Goal: Task Accomplishment & Management: Manage account settings

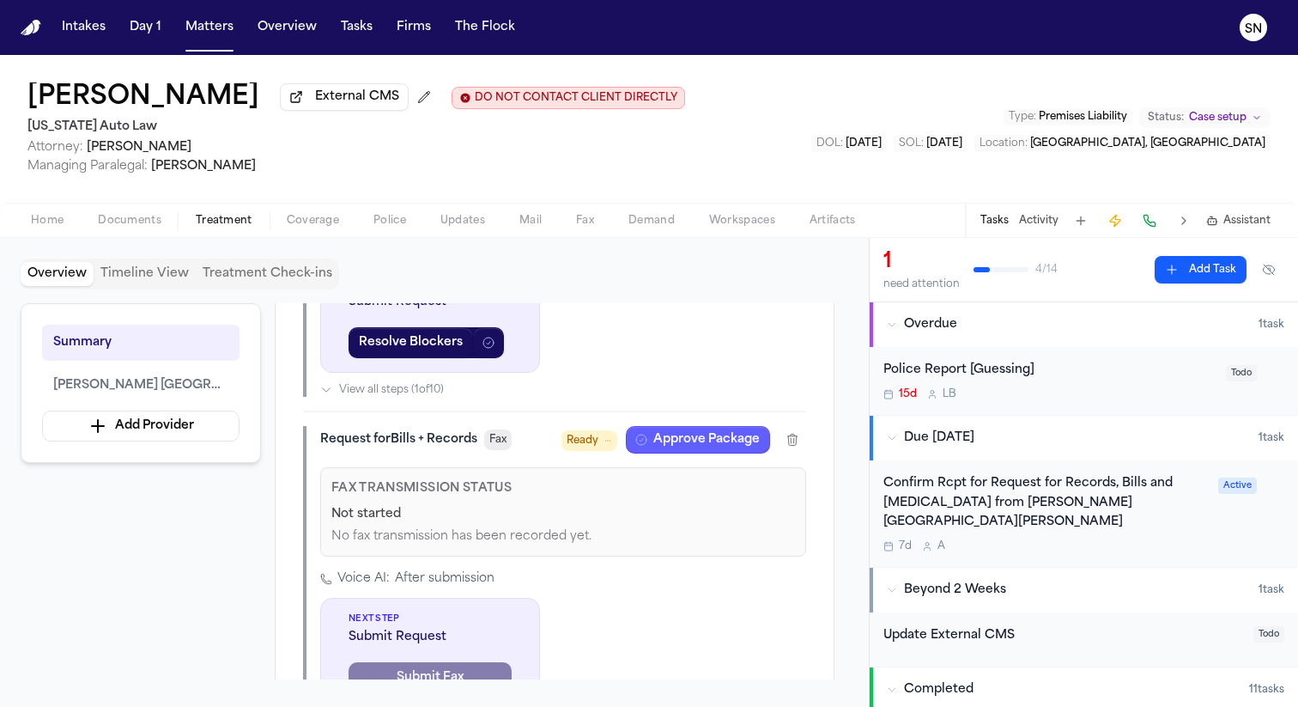
scroll to position [918, 0]
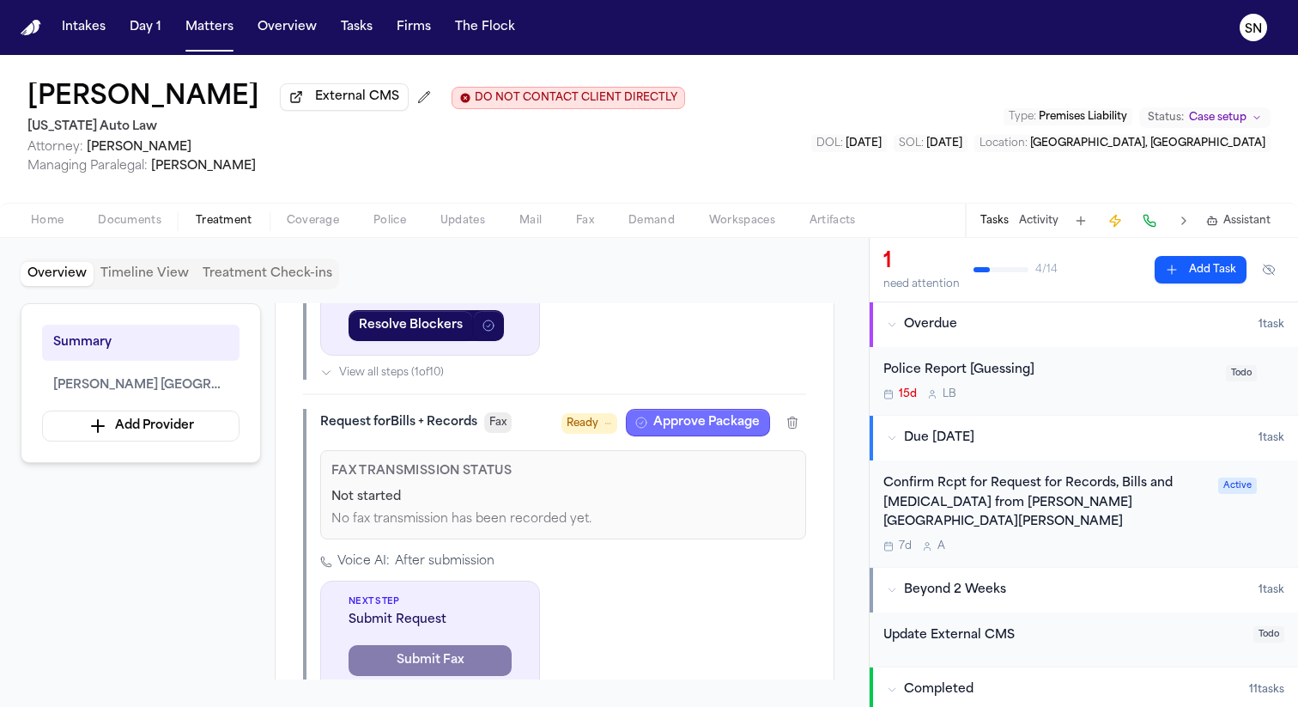
click at [668, 409] on button "Approve Package" at bounding box center [698, 422] width 144 height 27
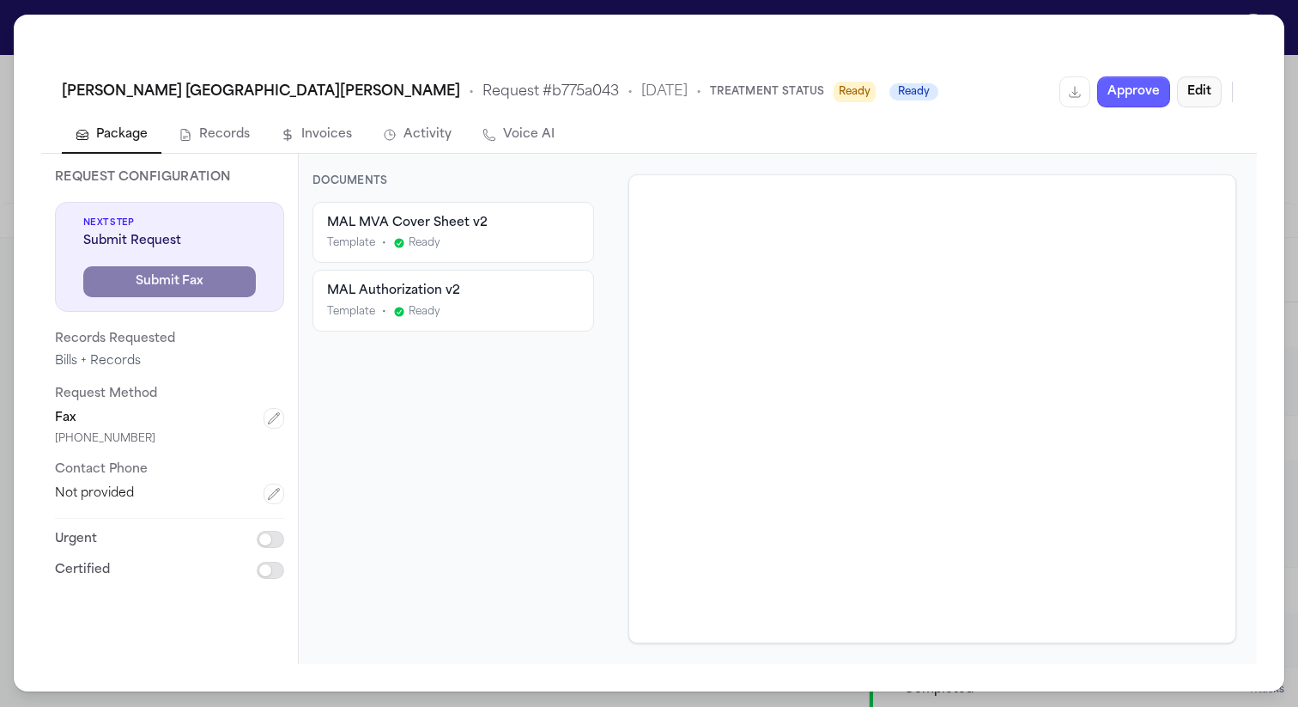
click at [1196, 89] on button "Edit" at bounding box center [1199, 91] width 45 height 31
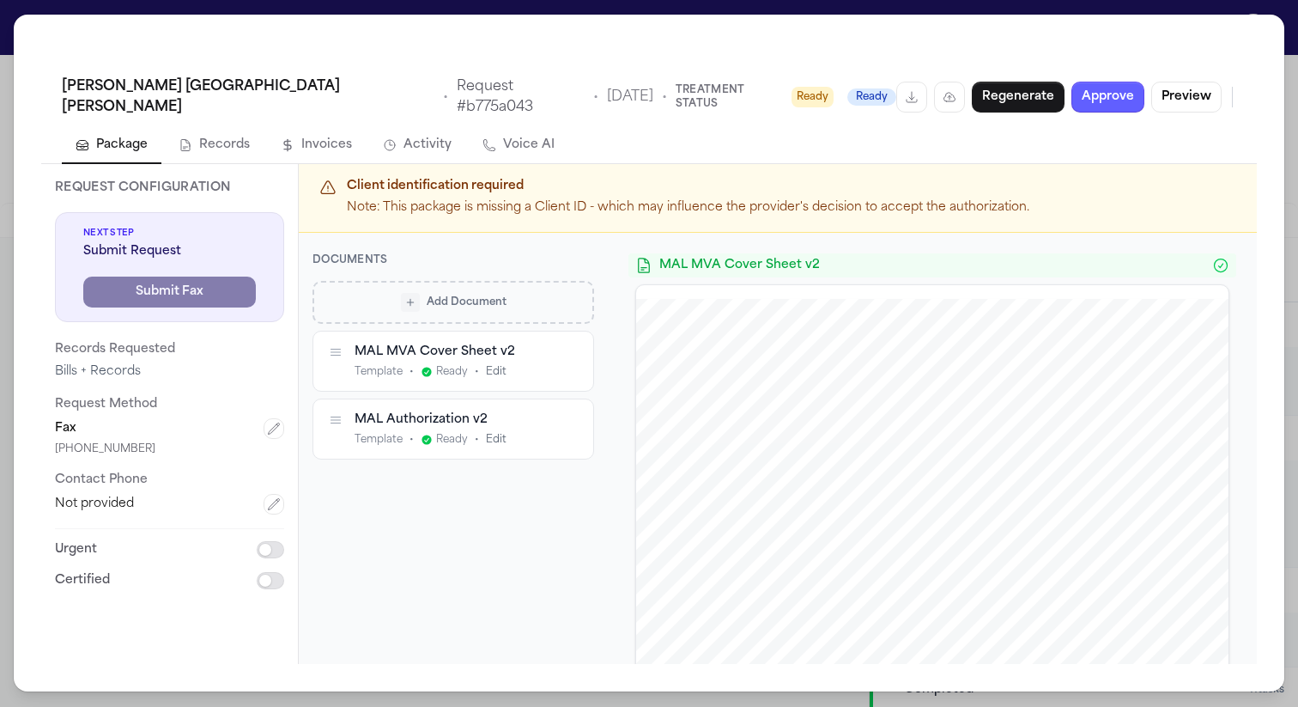
click at [530, 294] on div "Add Document" at bounding box center [454, 302] width 258 height 19
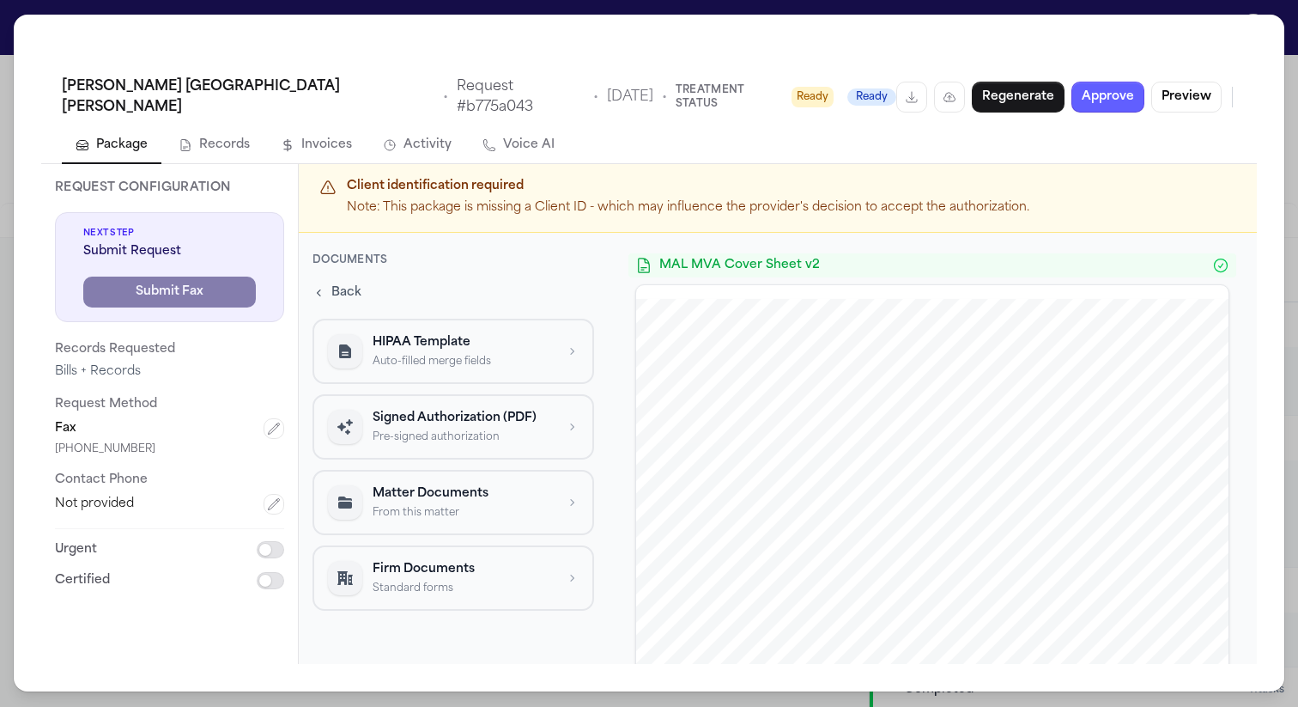
click at [556, 426] on div "Signed Authorization (PDF) Pre-signed authorization" at bounding box center [453, 427] width 251 height 34
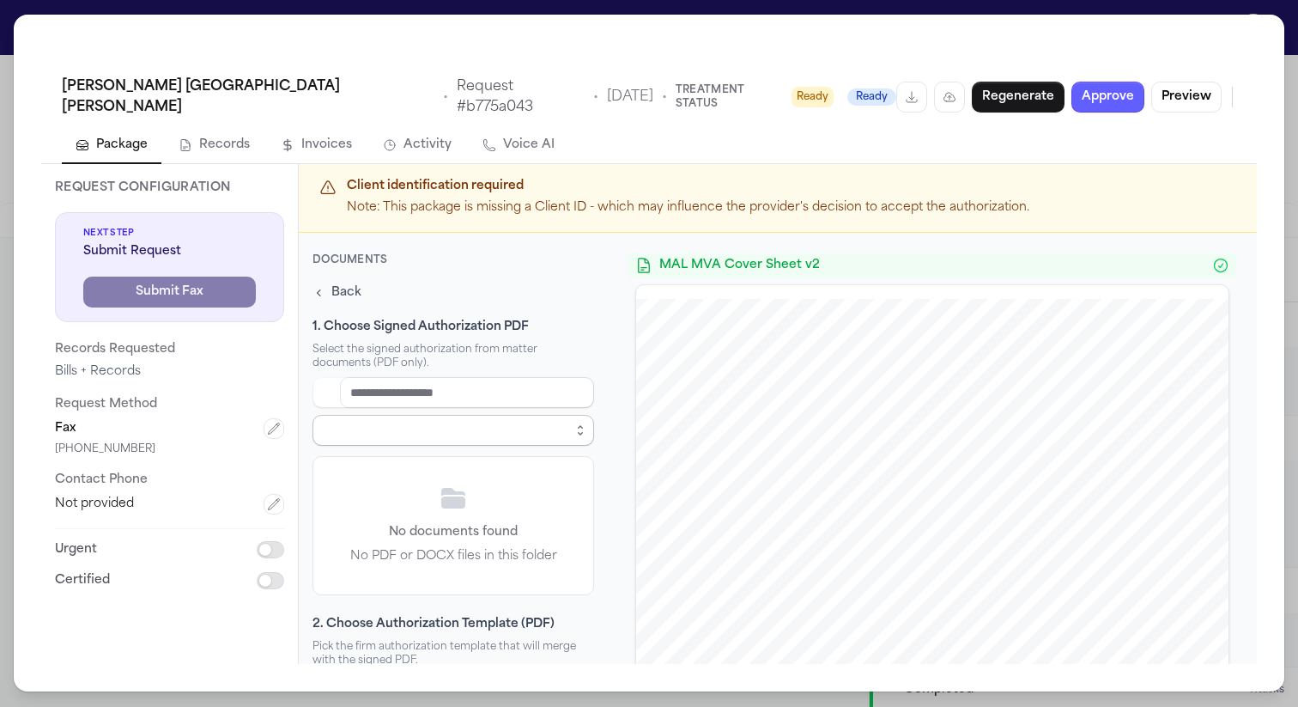
select select "**********"
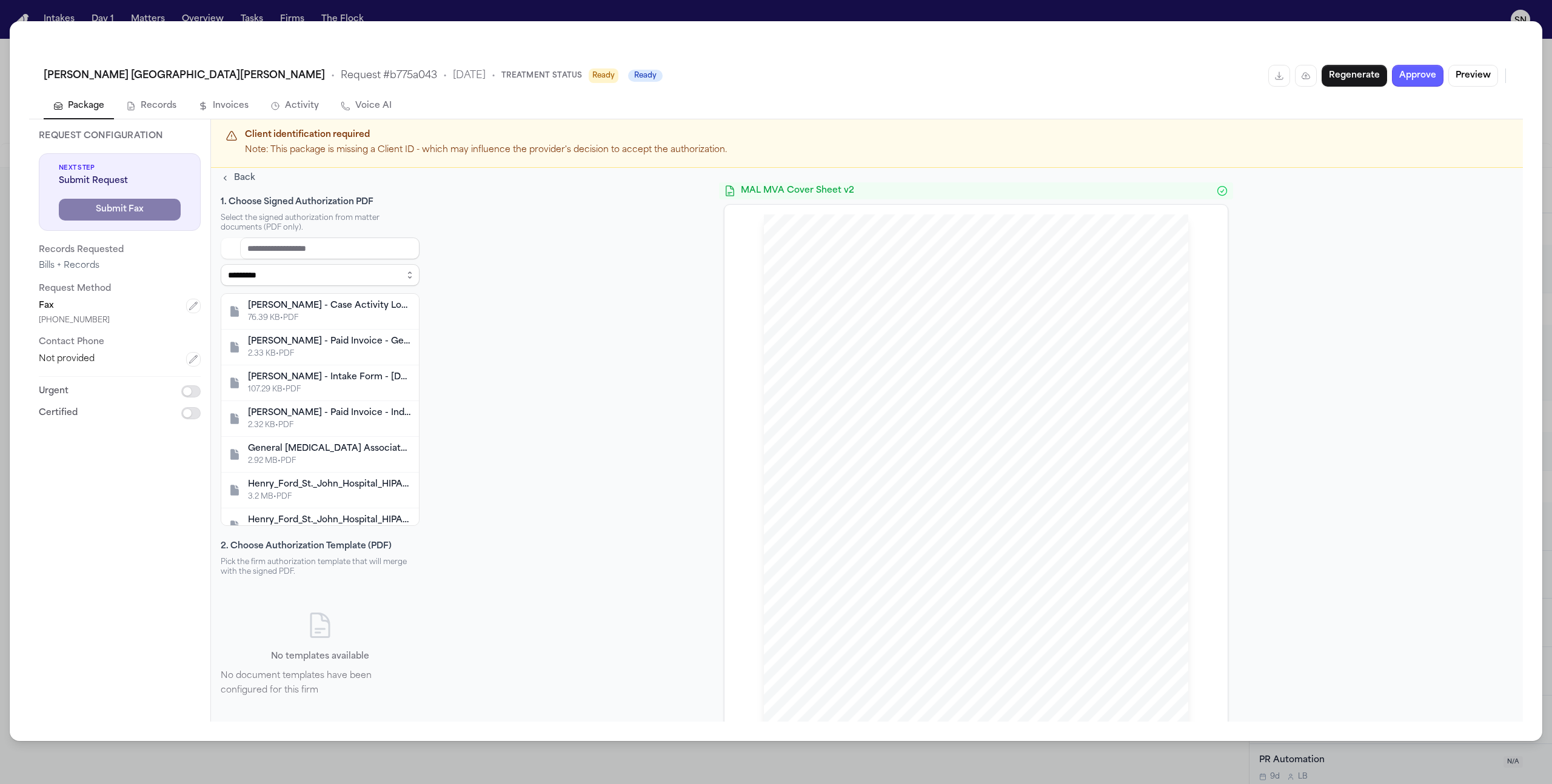
scroll to position [37, 0]
click at [247, 174] on span "Back" at bounding box center [244, 171] width 21 height 12
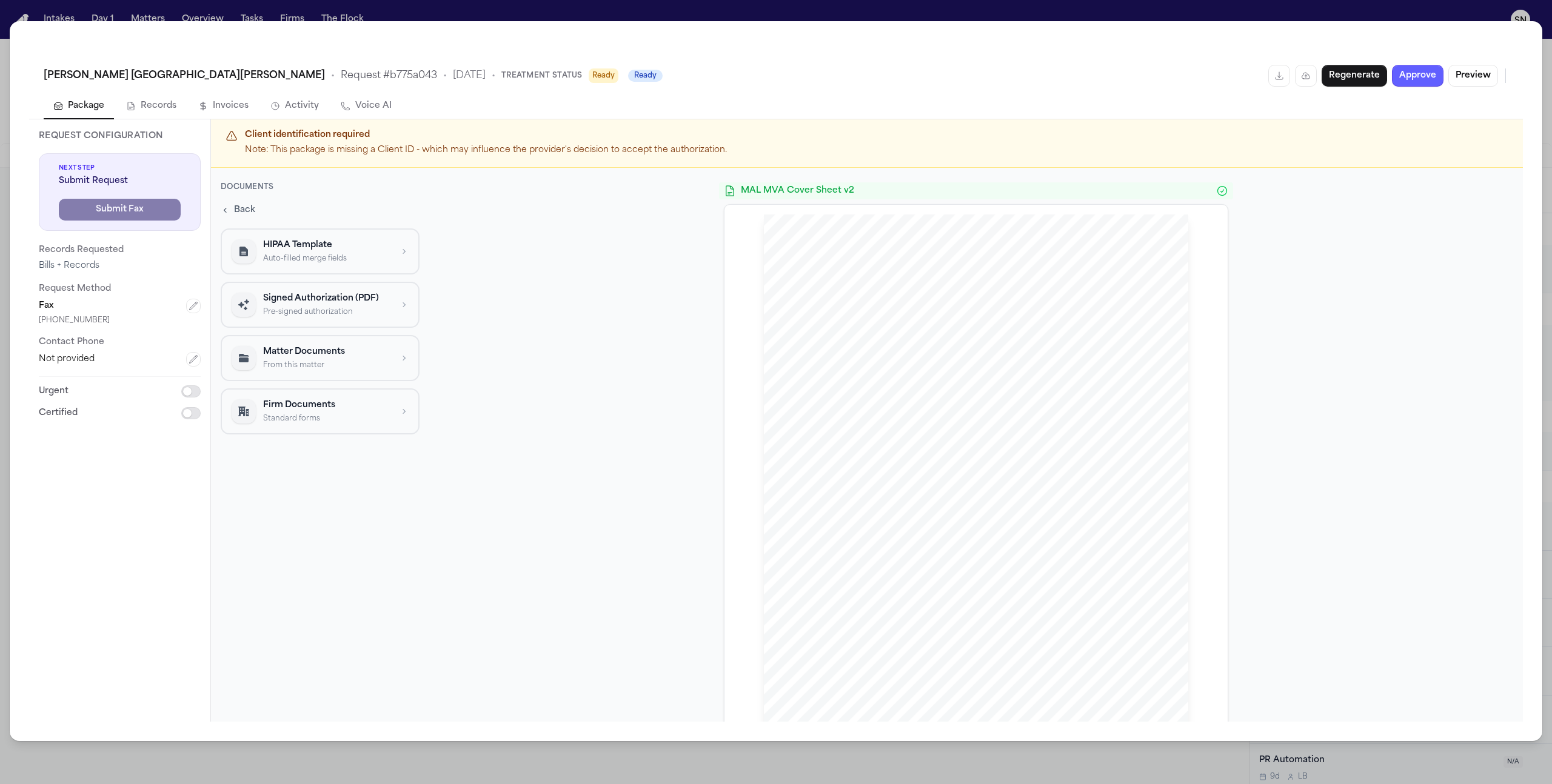
click at [241, 208] on span "Back" at bounding box center [244, 210] width 21 height 12
click at [405, 248] on icon "button" at bounding box center [402, 252] width 8 height 8
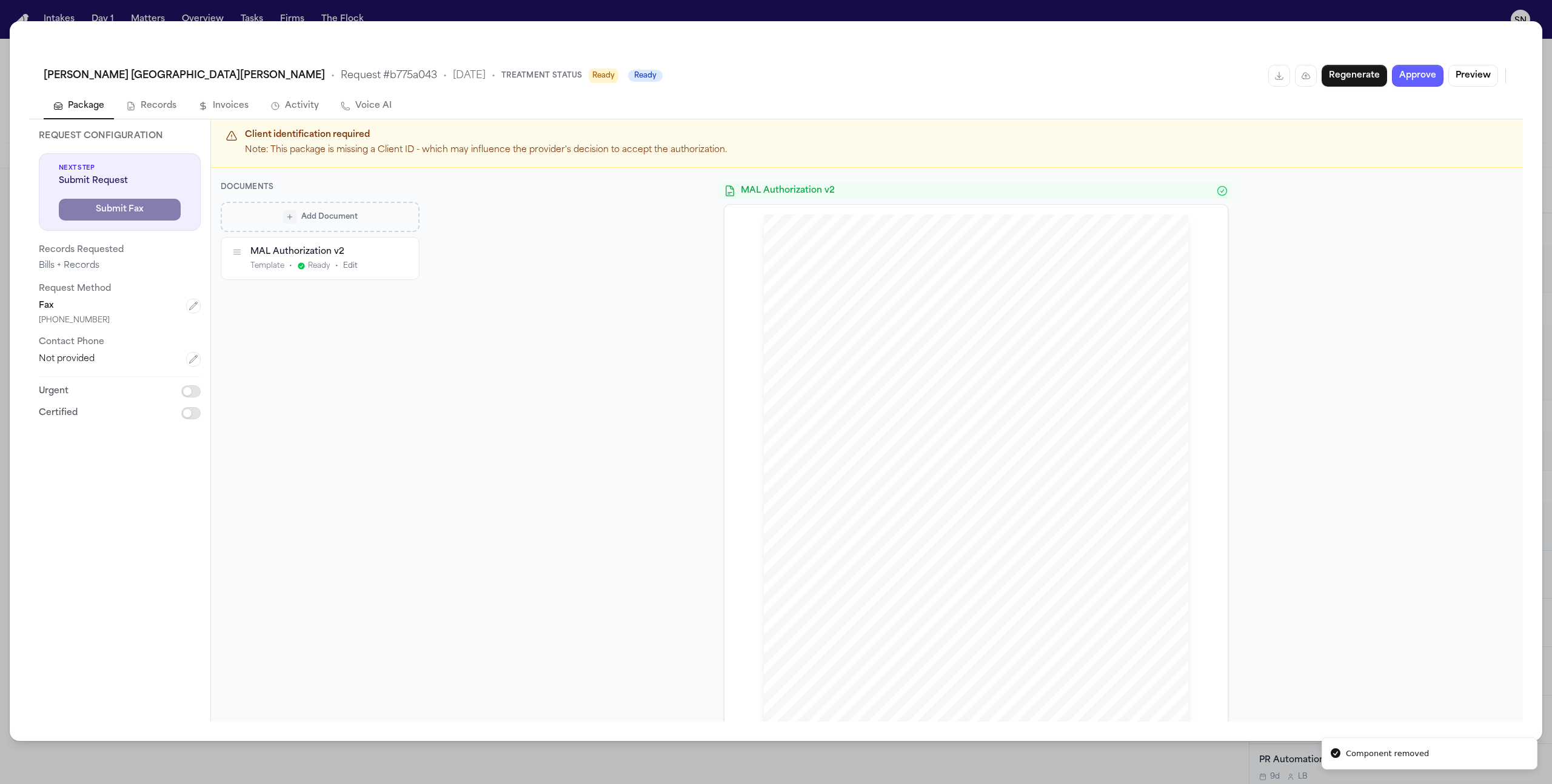
click at [402, 254] on icon "button" at bounding box center [402, 252] width 8 height 8
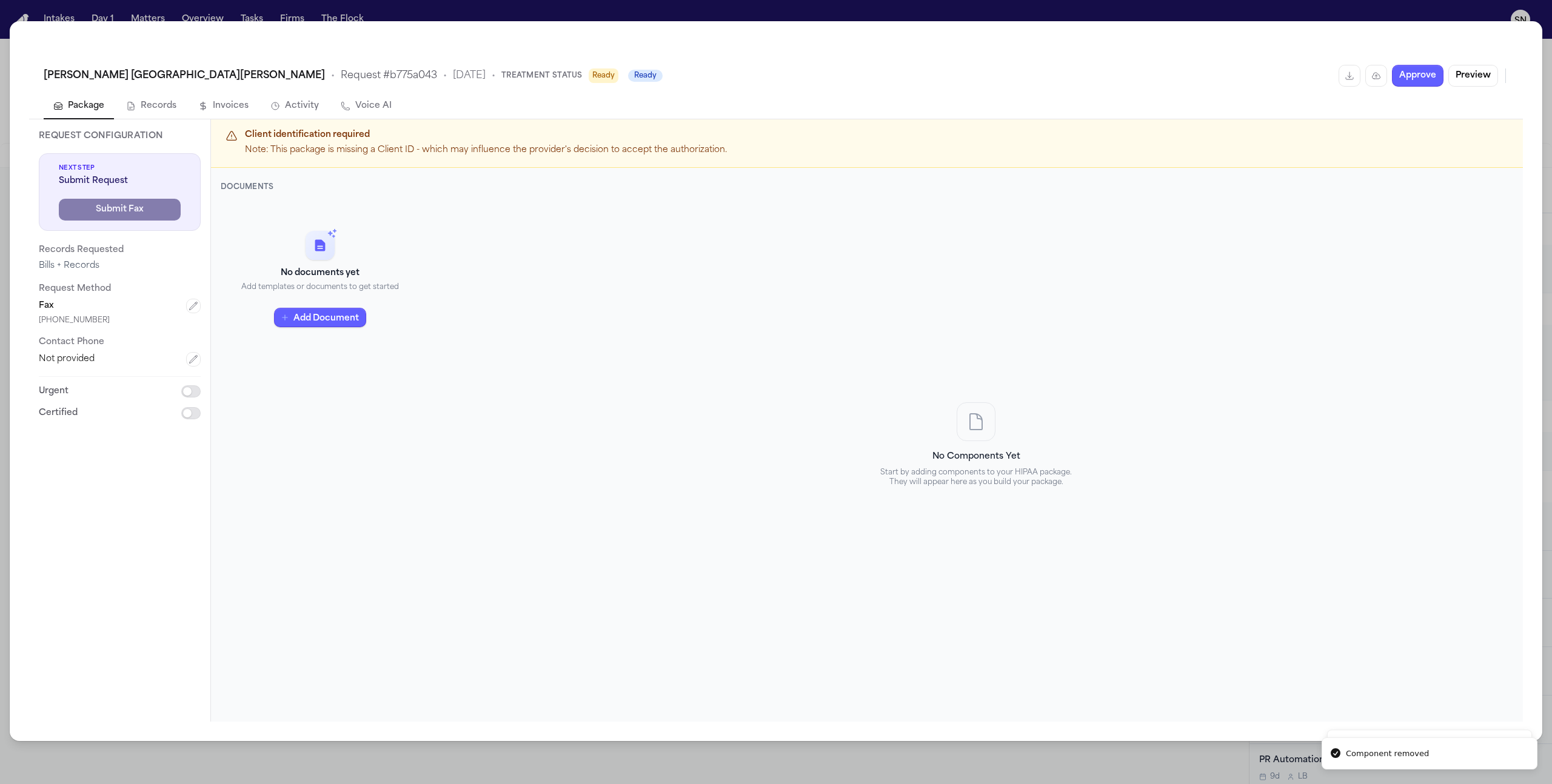
click at [794, 9] on div "Henry Ford St. John Hospital • Request # b775a043 • 10/10/2025 • Treatment Stat…" at bounding box center [776, 392] width 1552 height 784
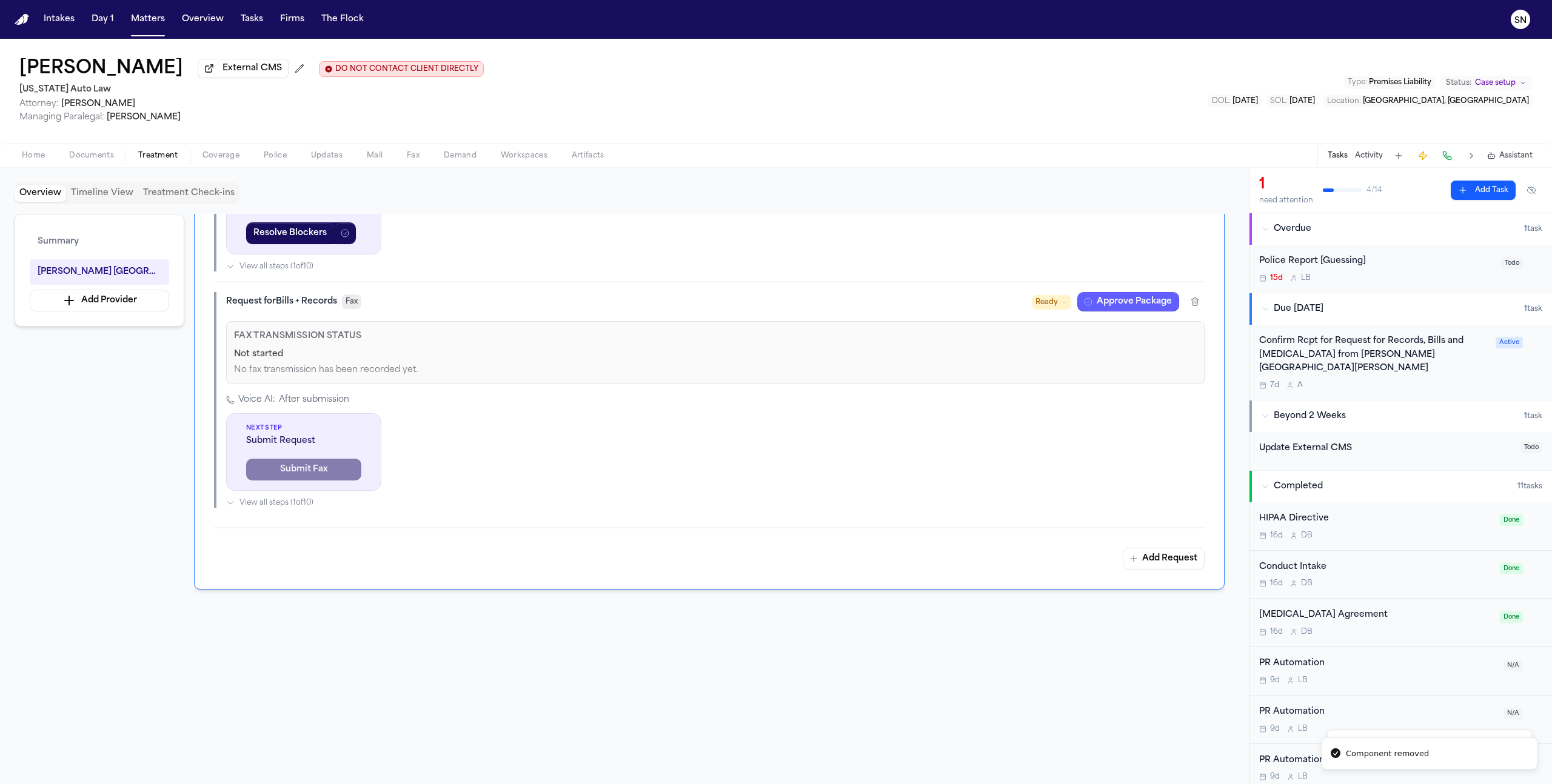
click at [49, 158] on button "Home" at bounding box center [33, 155] width 47 height 15
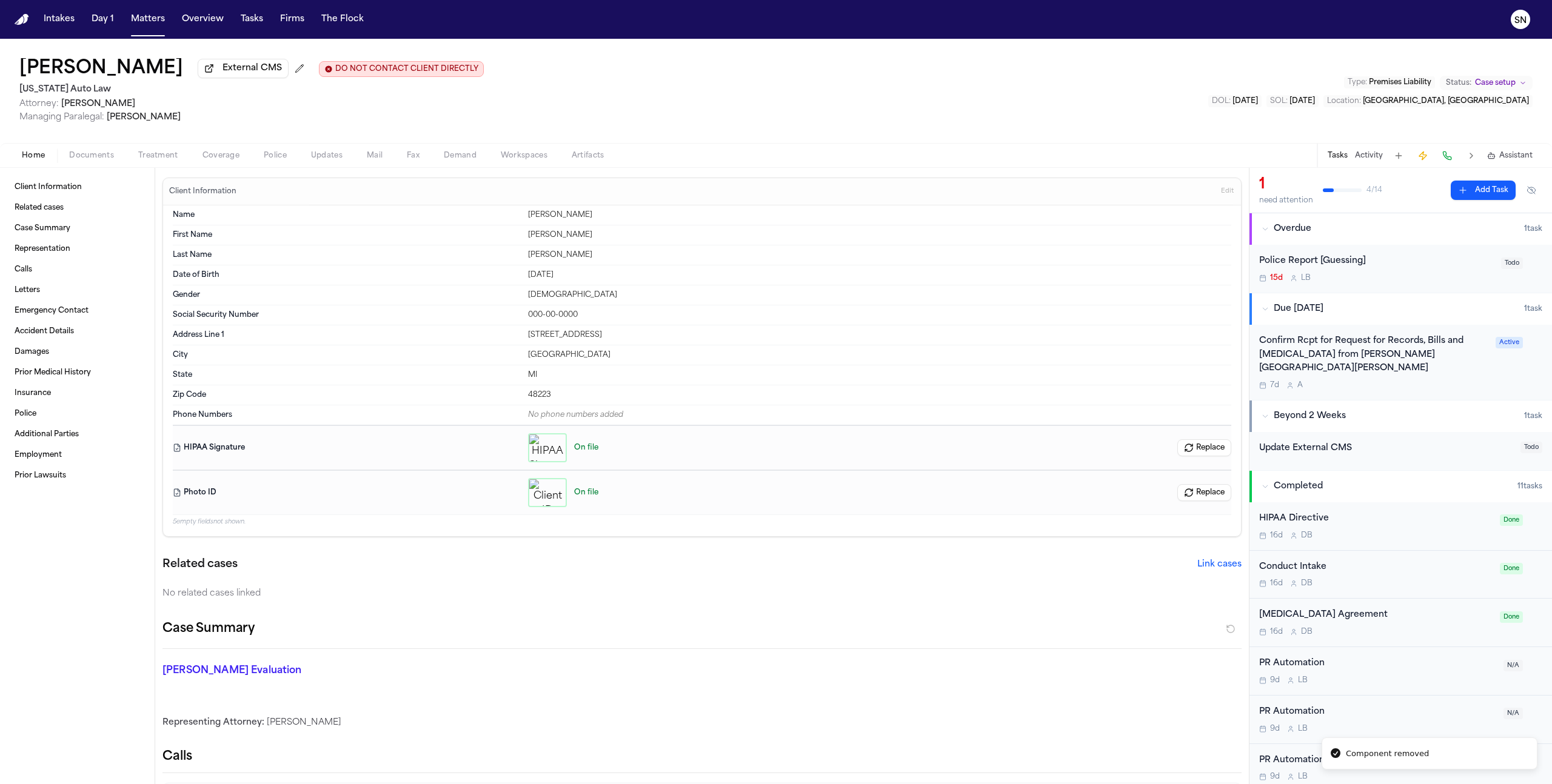
click at [159, 158] on span "Treatment" at bounding box center [158, 156] width 40 height 10
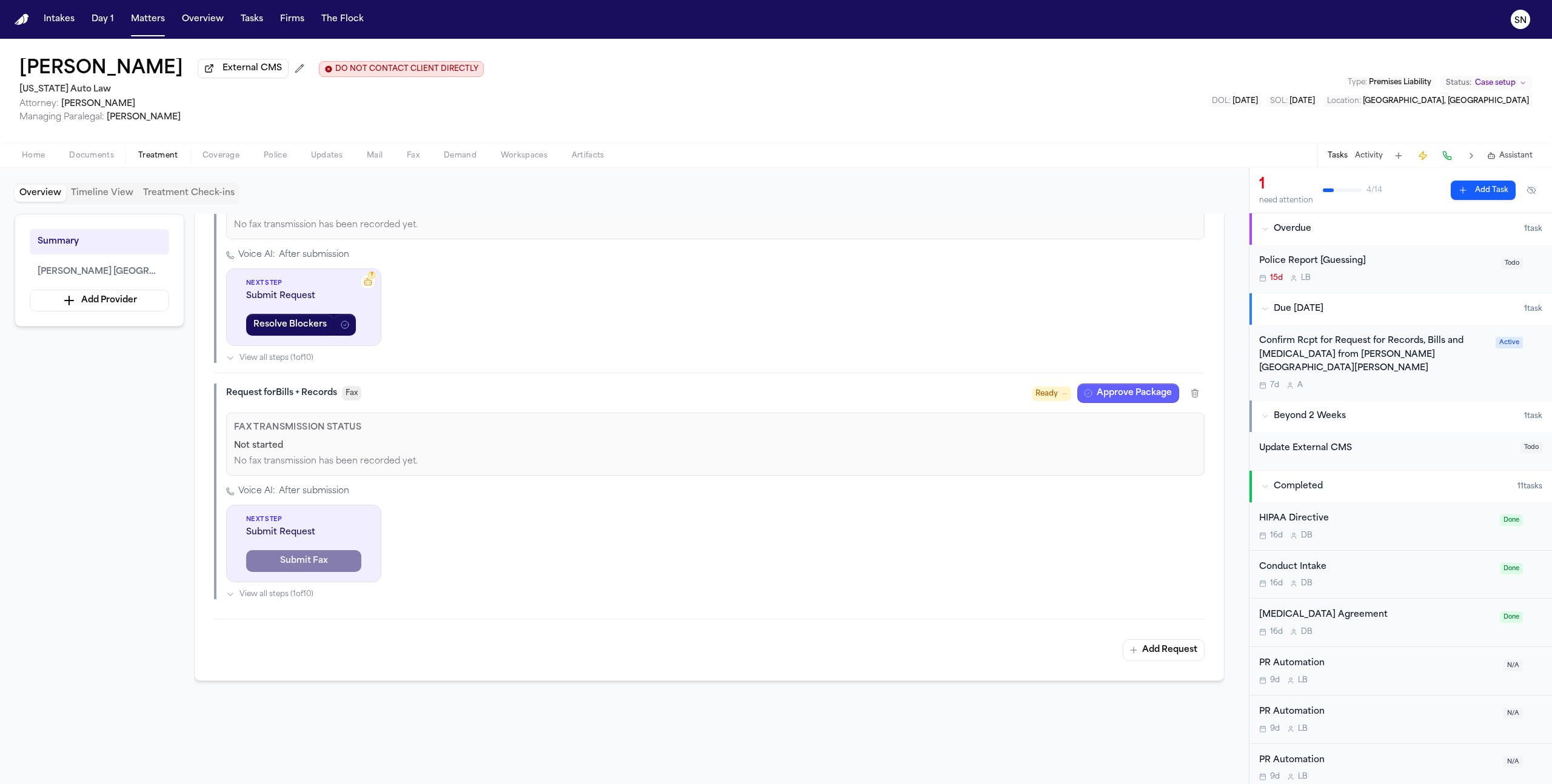
scroll to position [471, 0]
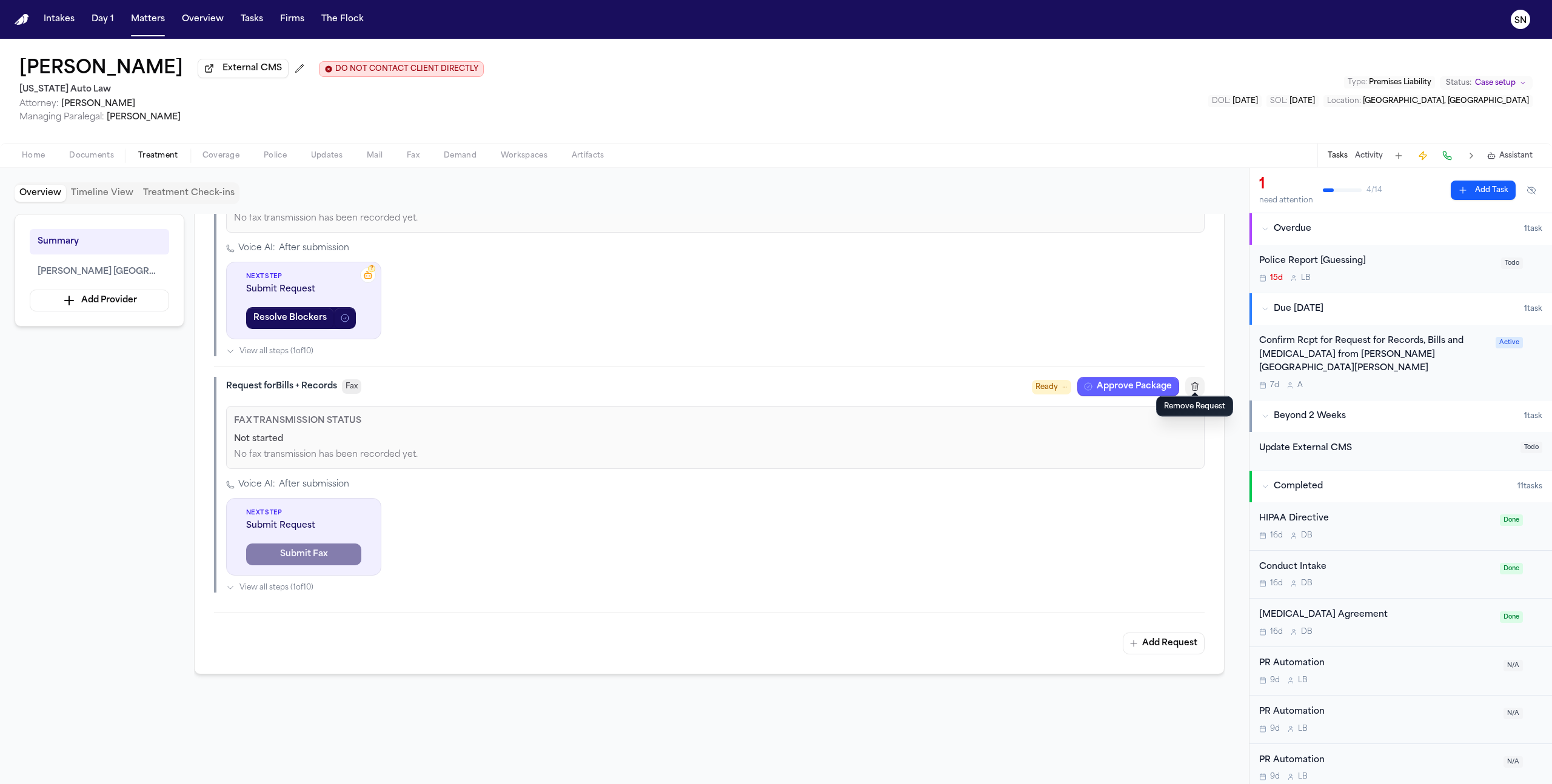
click at [917, 383] on button "button" at bounding box center [1195, 386] width 19 height 19
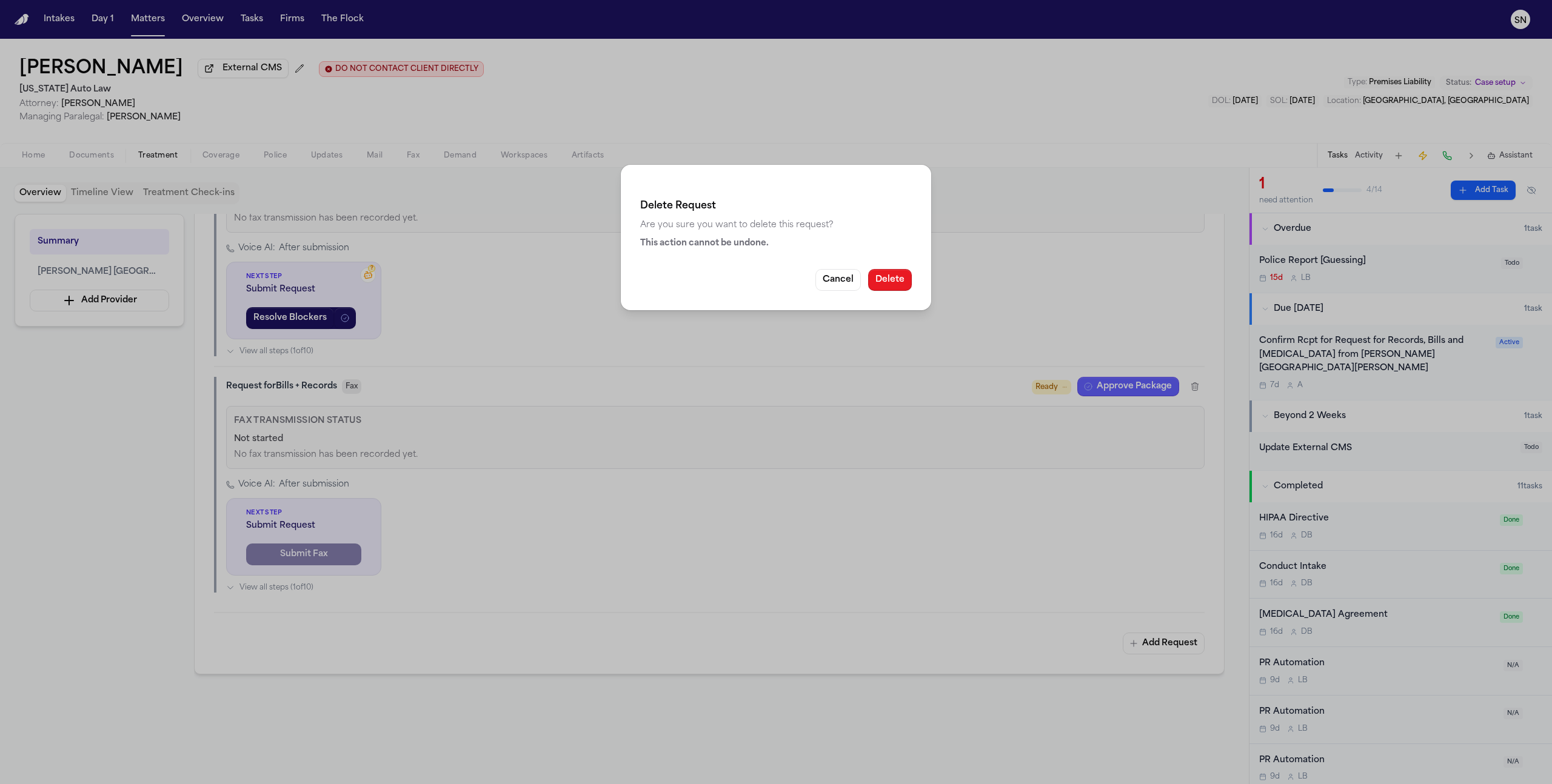
click at [901, 276] on button "Delete" at bounding box center [890, 279] width 44 height 22
